Goal: Information Seeking & Learning: Learn about a topic

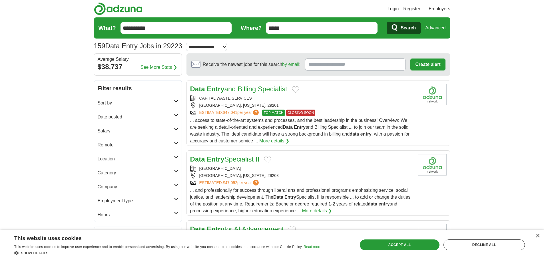
click at [270, 140] on link "More details ❯" at bounding box center [274, 141] width 30 height 7
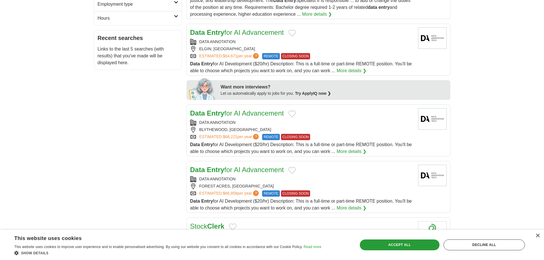
scroll to position [200, 0]
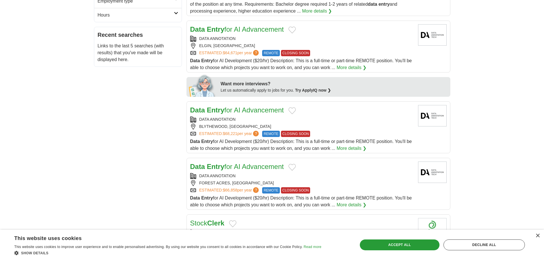
click at [352, 147] on link "More details ❯" at bounding box center [352, 148] width 30 height 7
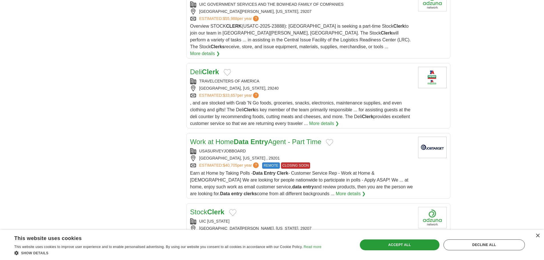
scroll to position [543, 0]
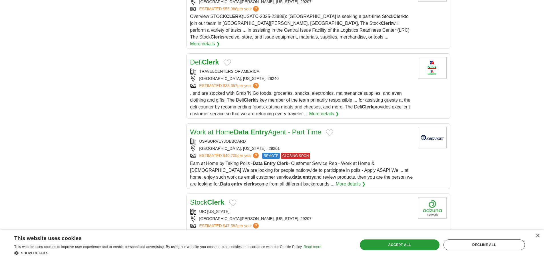
click at [336, 181] on link "More details ❯" at bounding box center [351, 184] width 30 height 7
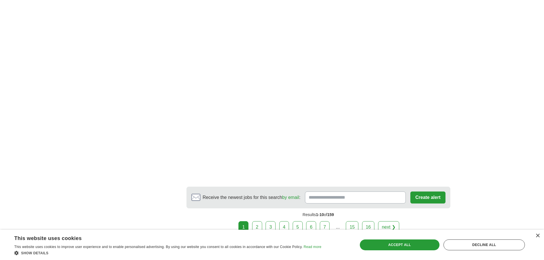
scroll to position [857, 0]
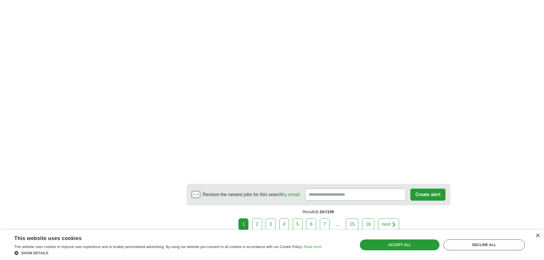
click at [258, 218] on link "2" at bounding box center [257, 224] width 10 height 12
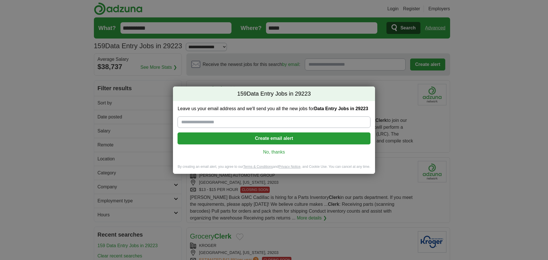
click at [273, 150] on link "No, thanks" at bounding box center [274, 152] width 184 height 6
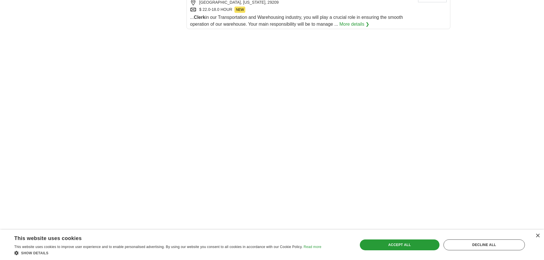
scroll to position [771, 0]
